Goal: Task Accomplishment & Management: Use online tool/utility

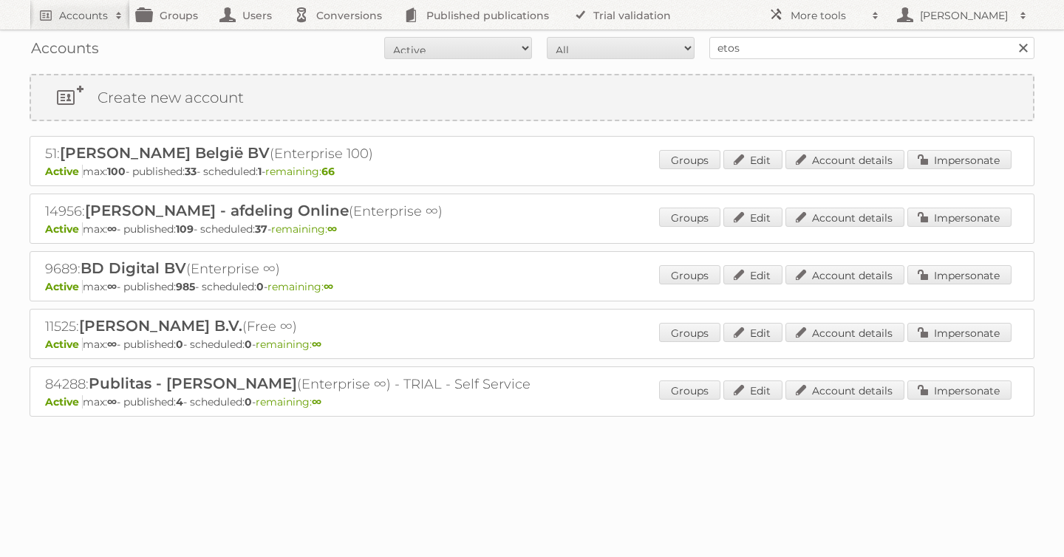
type input "etos"
click at [1012, 37] on input "Search" at bounding box center [1023, 48] width 22 height 22
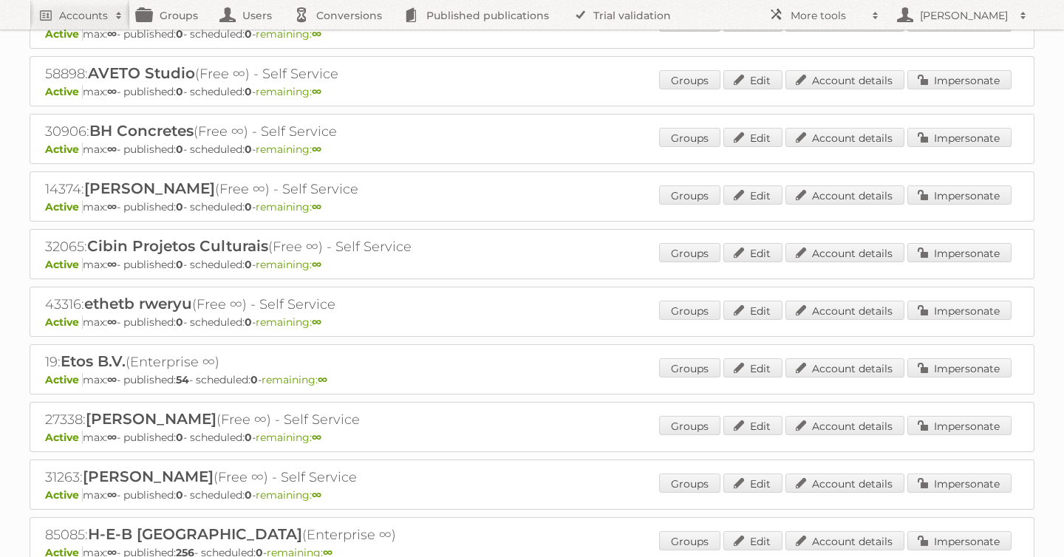
scroll to position [252, 0]
click at [945, 366] on link "Impersonate" at bounding box center [959, 368] width 104 height 19
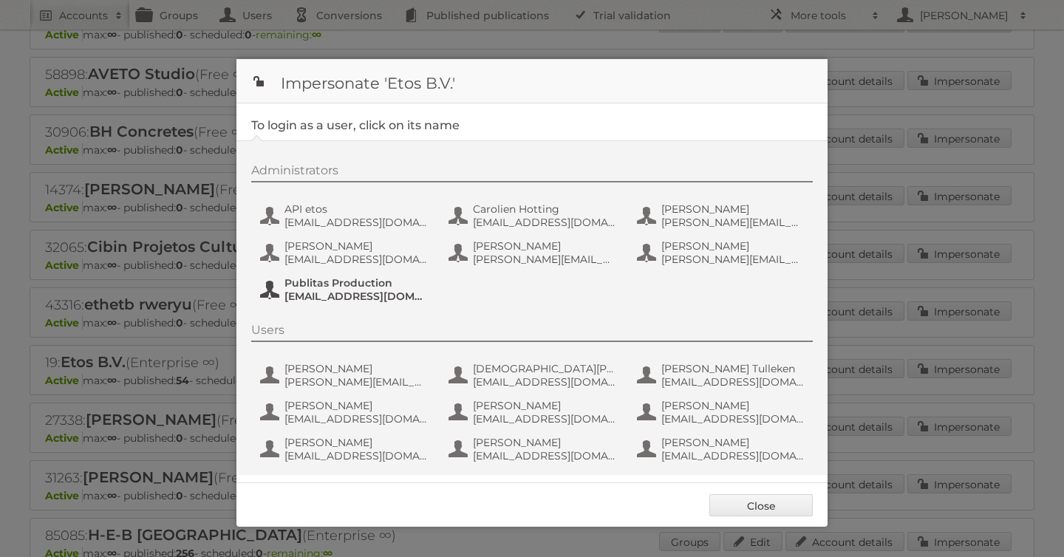
click at [310, 286] on span "Publitas Production" at bounding box center [355, 282] width 143 height 13
